Goal: Task Accomplishment & Management: Manage account settings

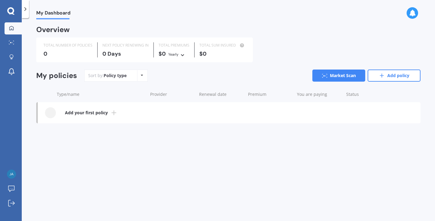
click at [140, 78] on div "Policy type Alphabetical Date added Renewing next" at bounding box center [141, 75] width 9 height 11
click at [112, 113] on line at bounding box center [114, 113] width 4 height 0
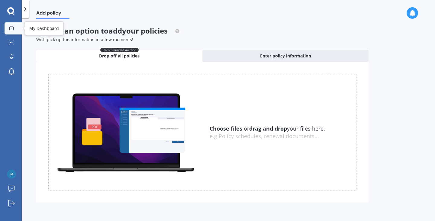
click at [12, 26] on icon at bounding box center [11, 28] width 4 height 4
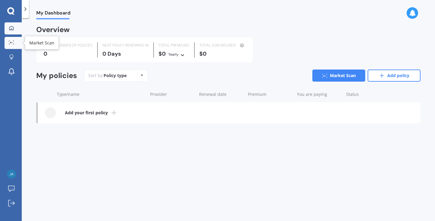
click at [12, 42] on circle at bounding box center [12, 42] width 1 height 1
